Goal: Task Accomplishment & Management: Use online tool/utility

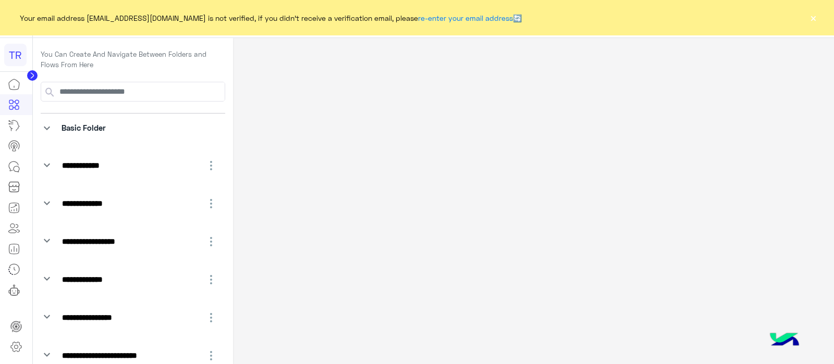
select select "*"
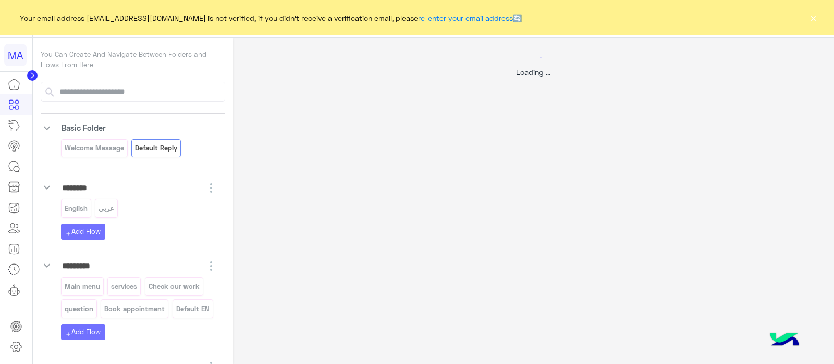
select select "*"
